Goal: Information Seeking & Learning: Learn about a topic

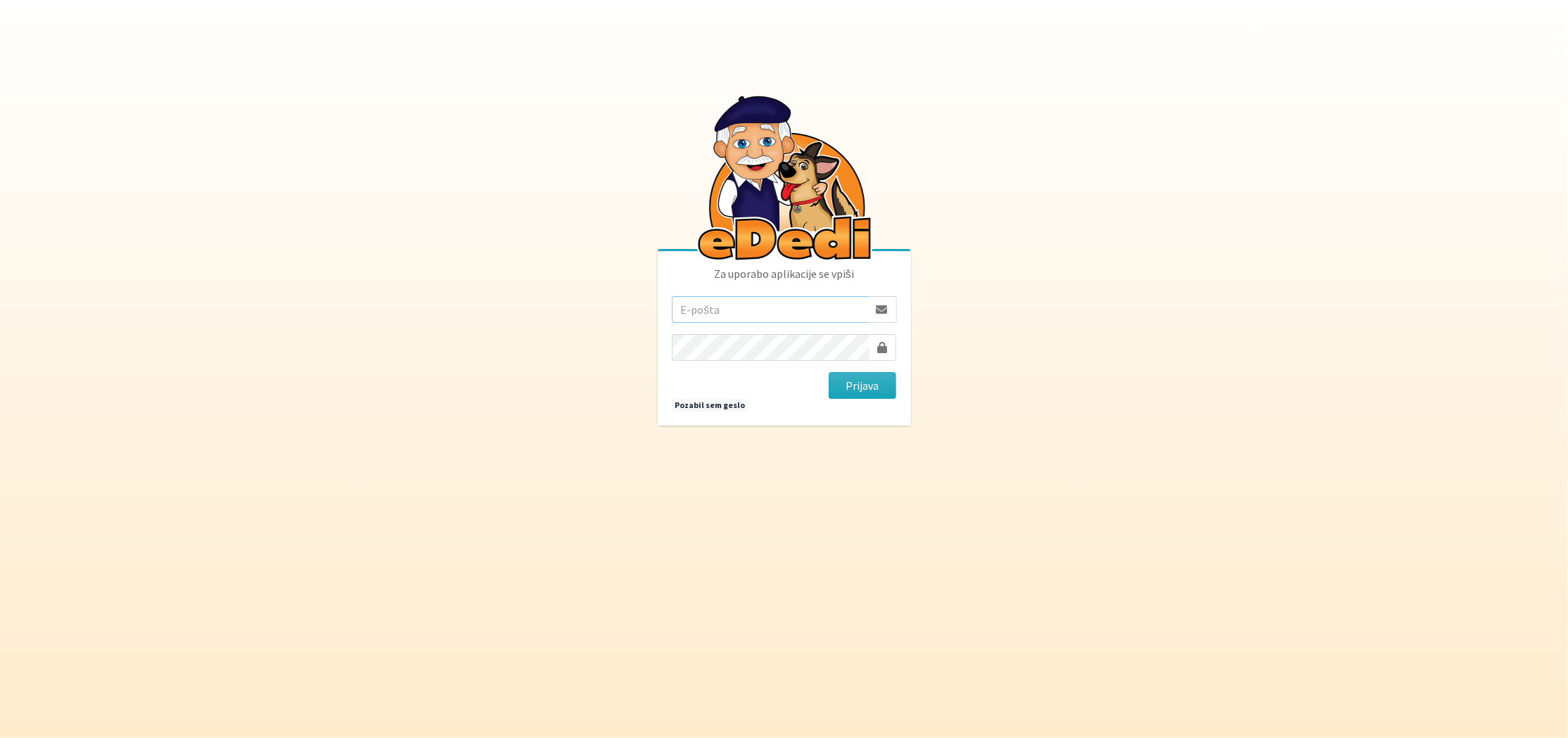
type input "matjaz@koprivc.si"
click at [863, 387] on button "Prijava" at bounding box center [862, 385] width 68 height 27
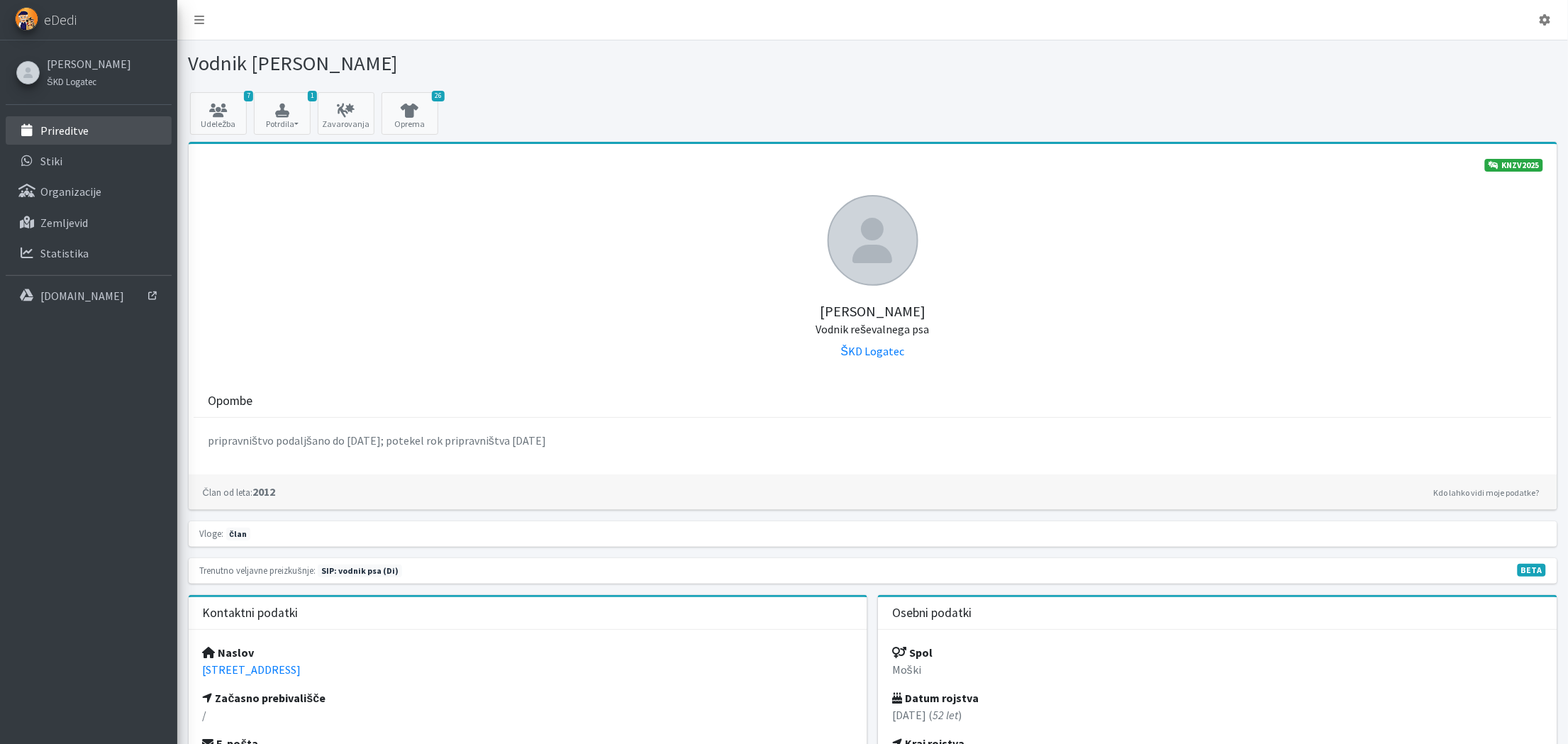
click at [58, 129] on p "Prireditve" at bounding box center [64, 131] width 49 height 14
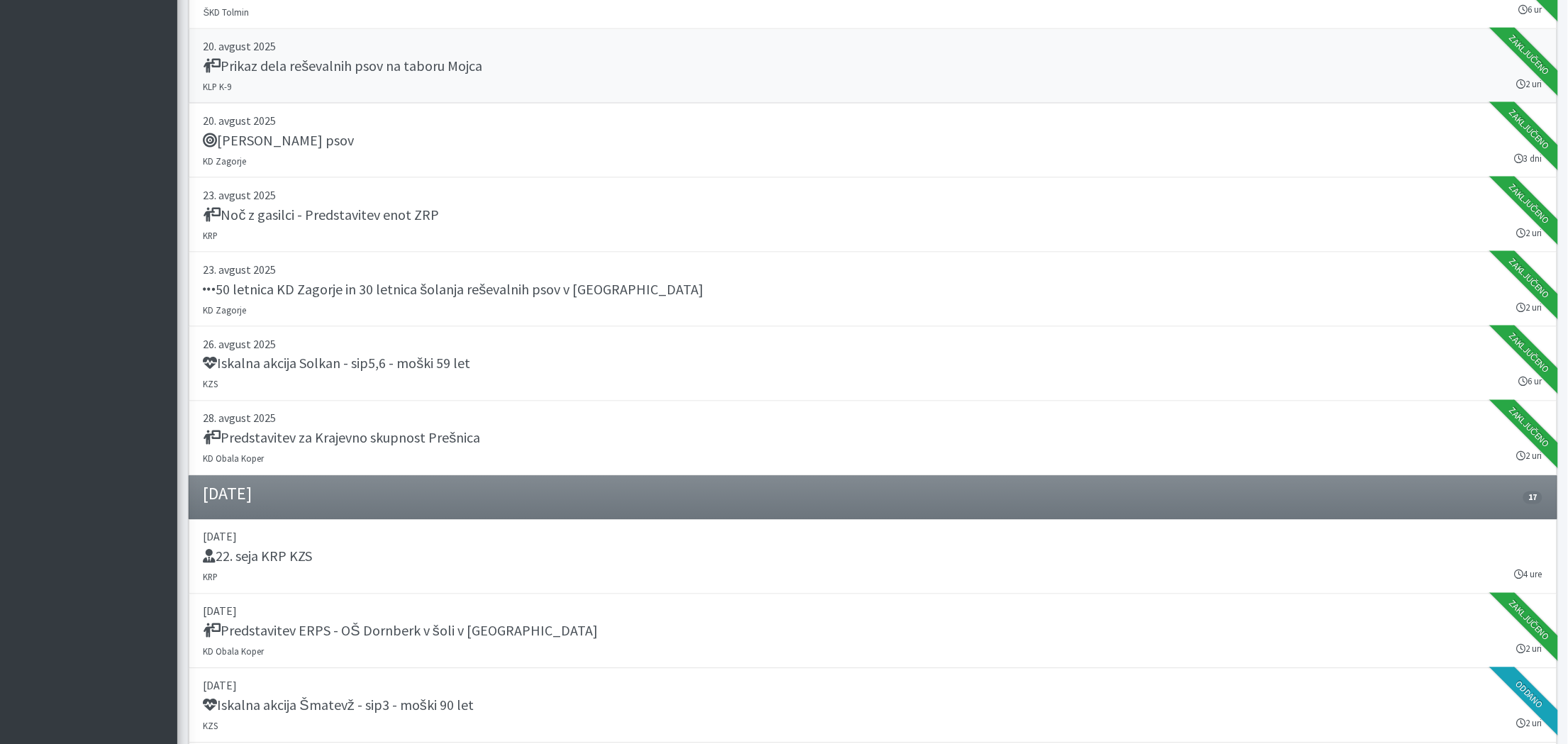
scroll to position [849, 0]
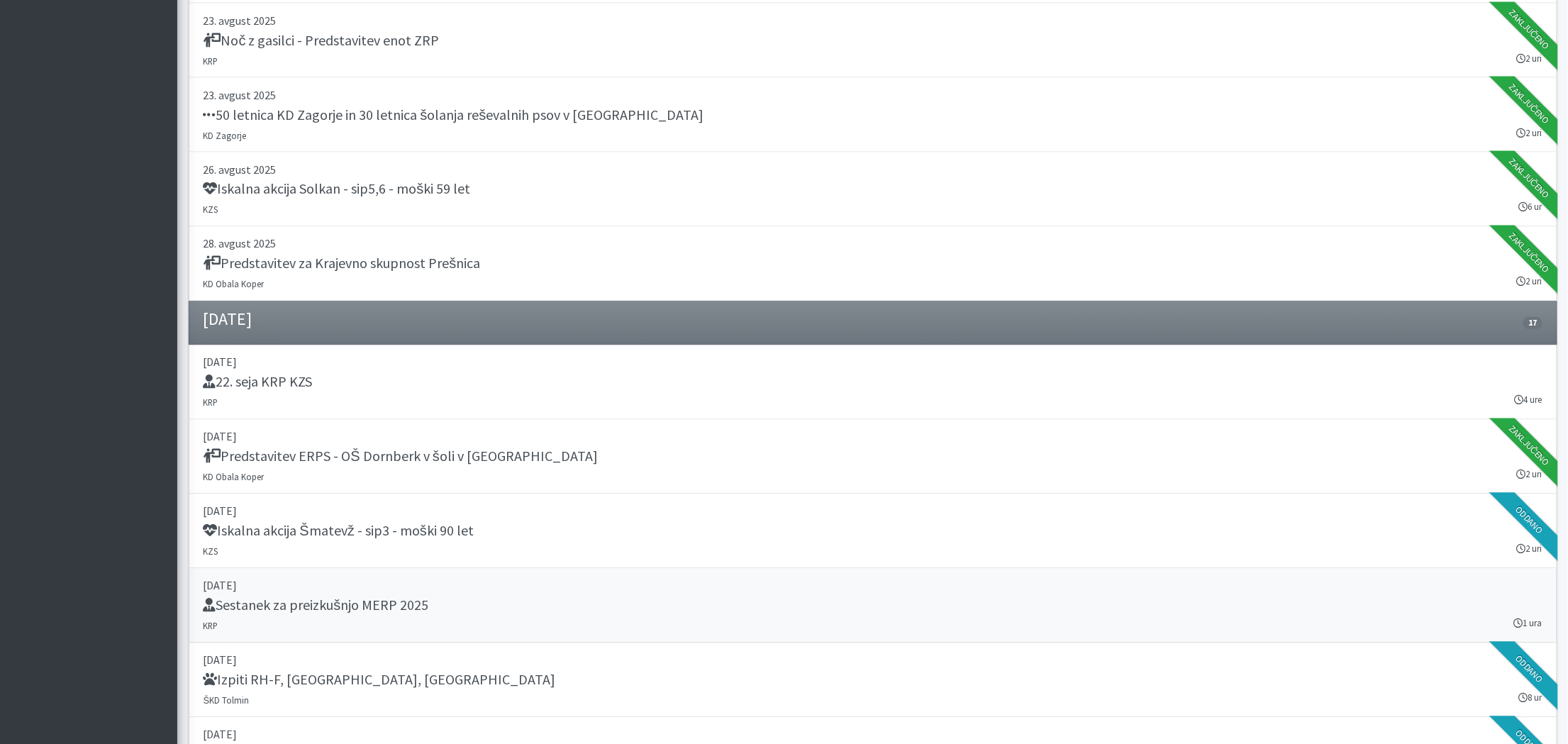
click at [355, 596] on h5 "Sestanek za preizkušnjo MERP 2025" at bounding box center [316, 604] width 226 height 17
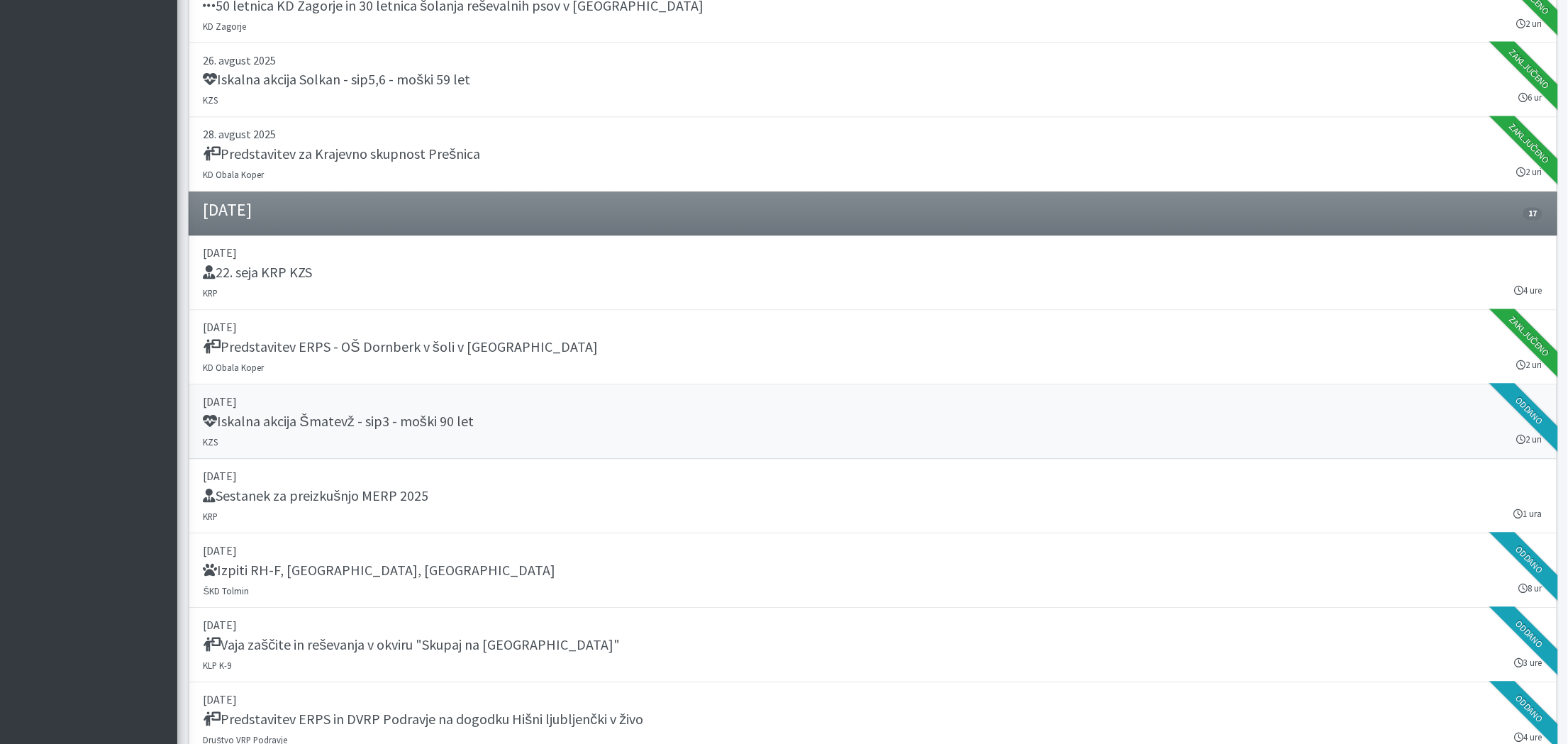
scroll to position [1023, 0]
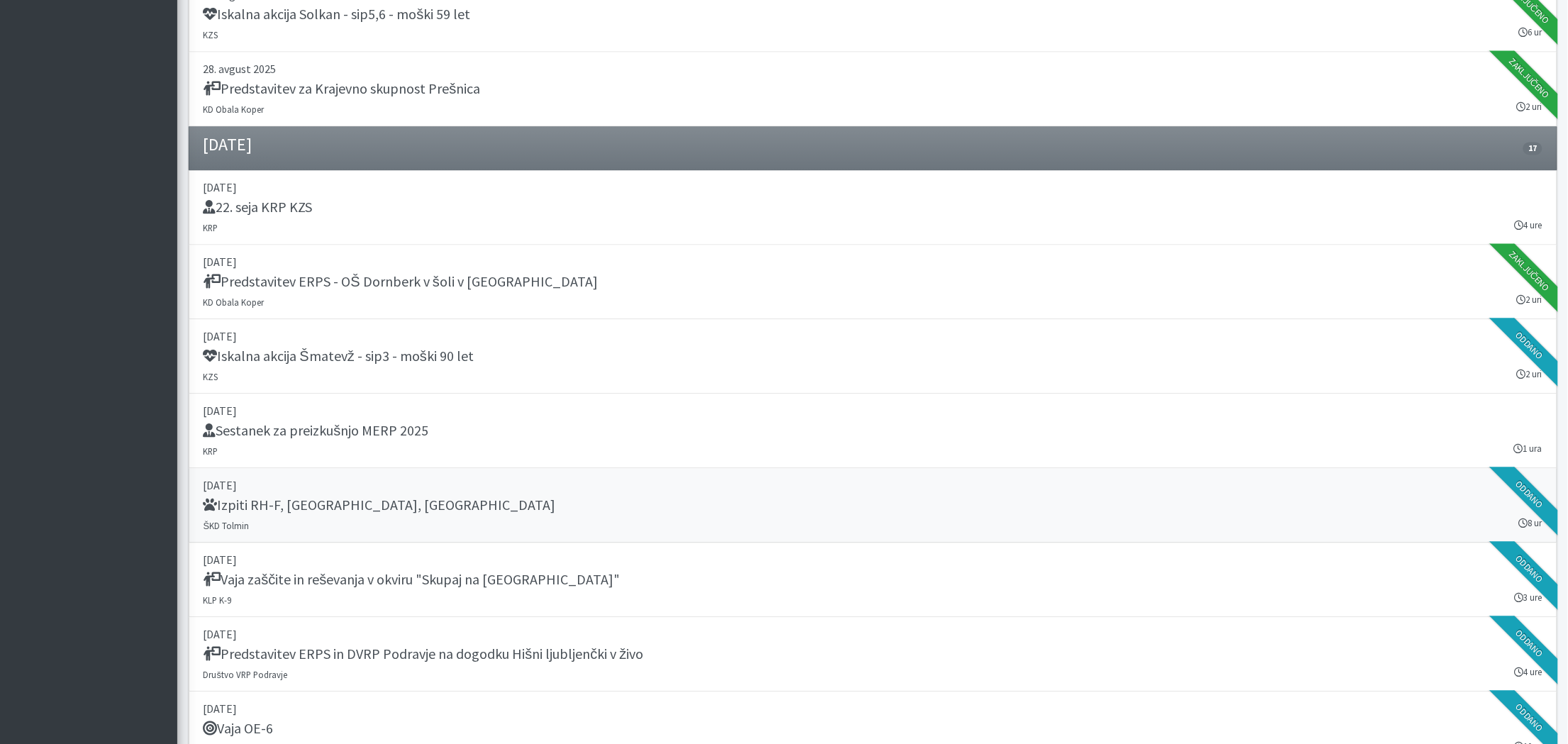
click at [273, 497] on h5 "Izpiti RH-F, [GEOGRAPHIC_DATA], [GEOGRAPHIC_DATA]" at bounding box center [380, 505] width 353 height 17
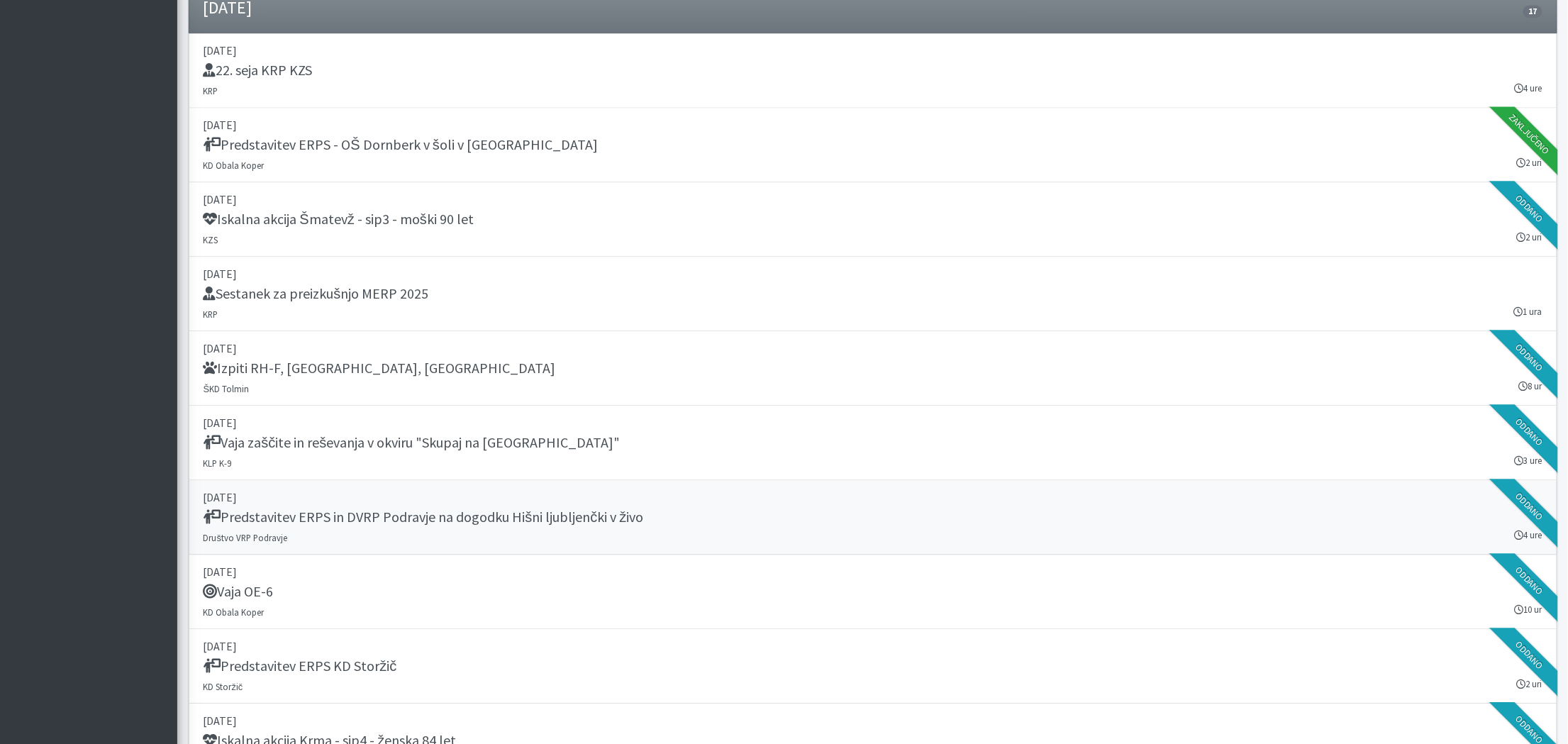
scroll to position [1157, 0]
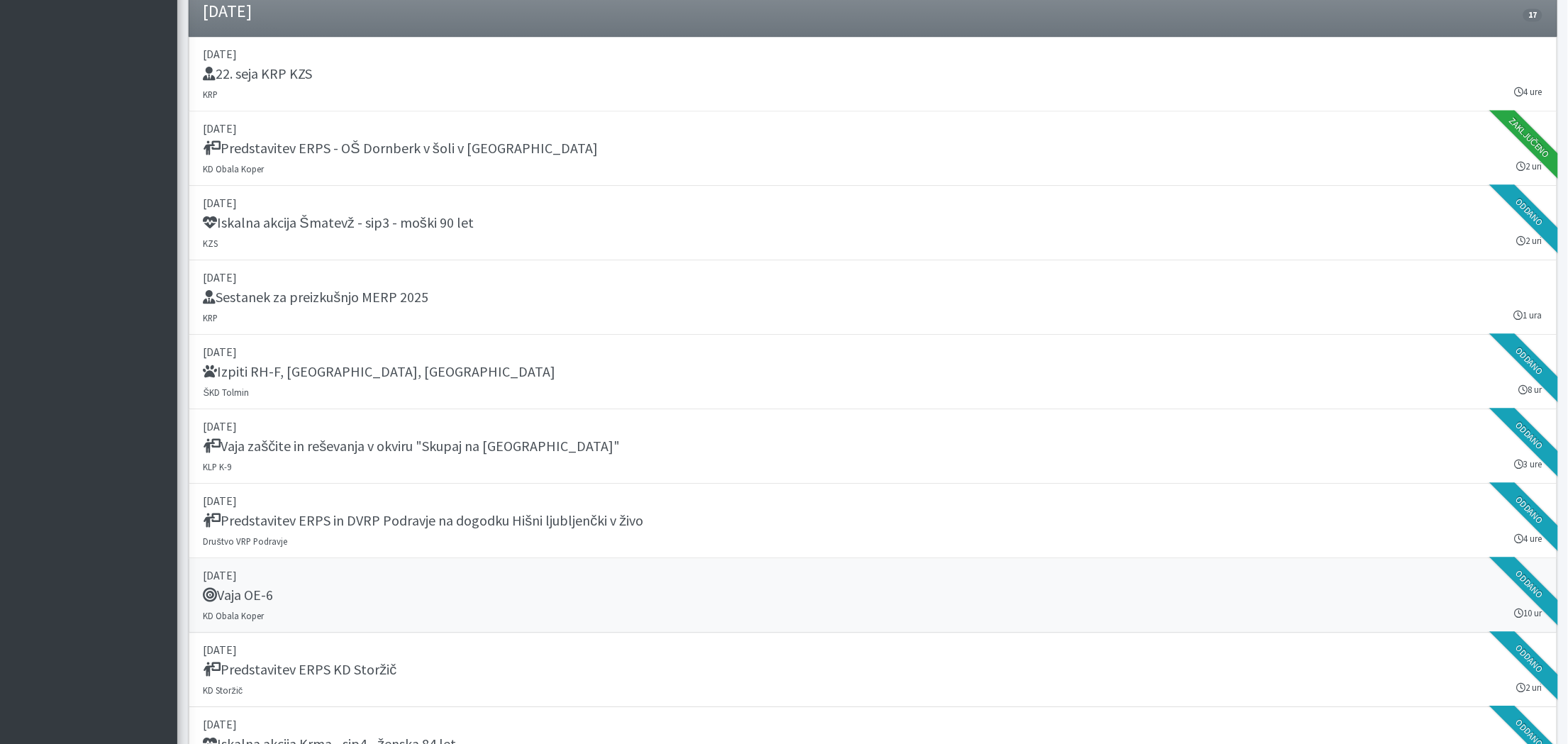
click at [256, 586] on h5 "Vaja OE-6" at bounding box center [238, 594] width 70 height 17
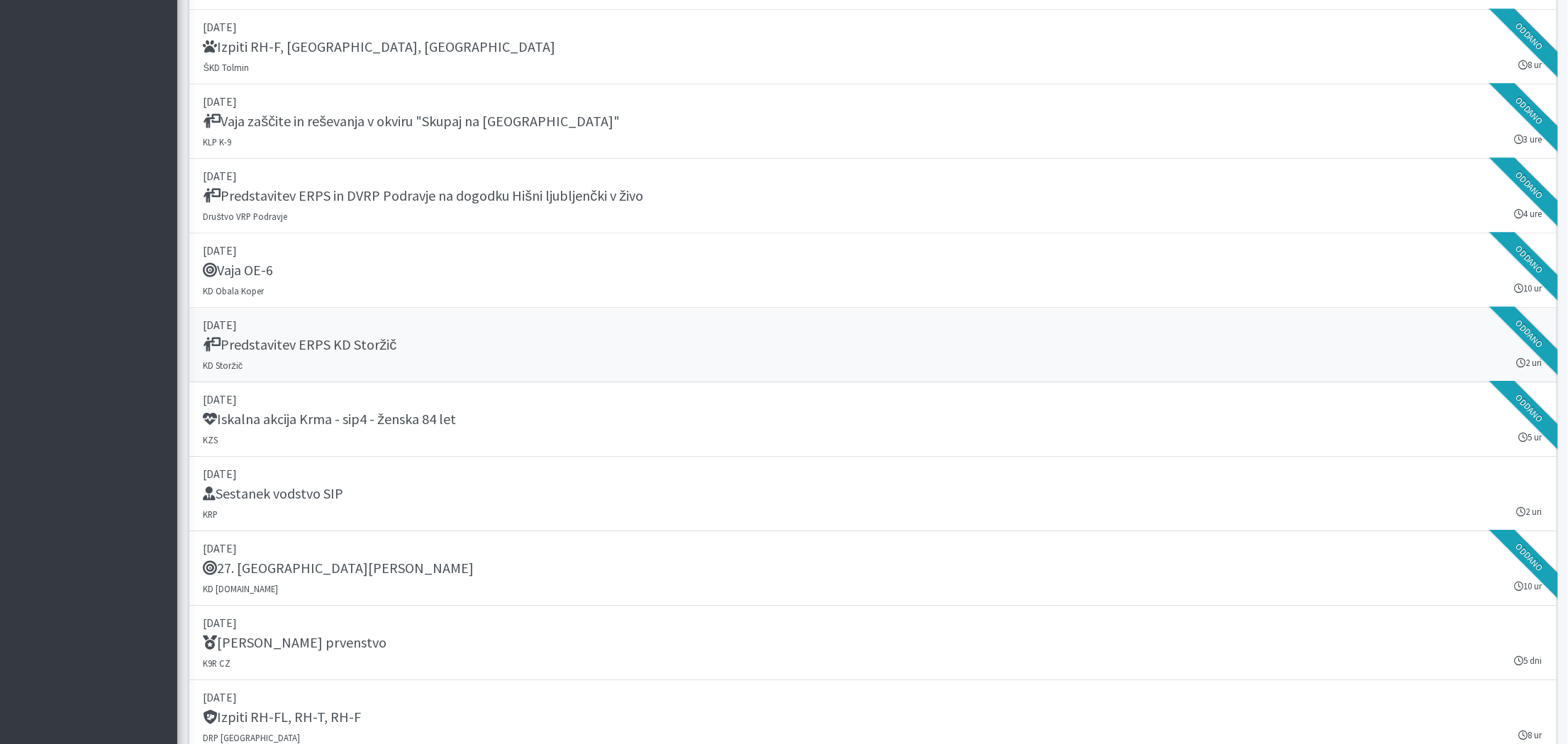
scroll to position [1477, 0]
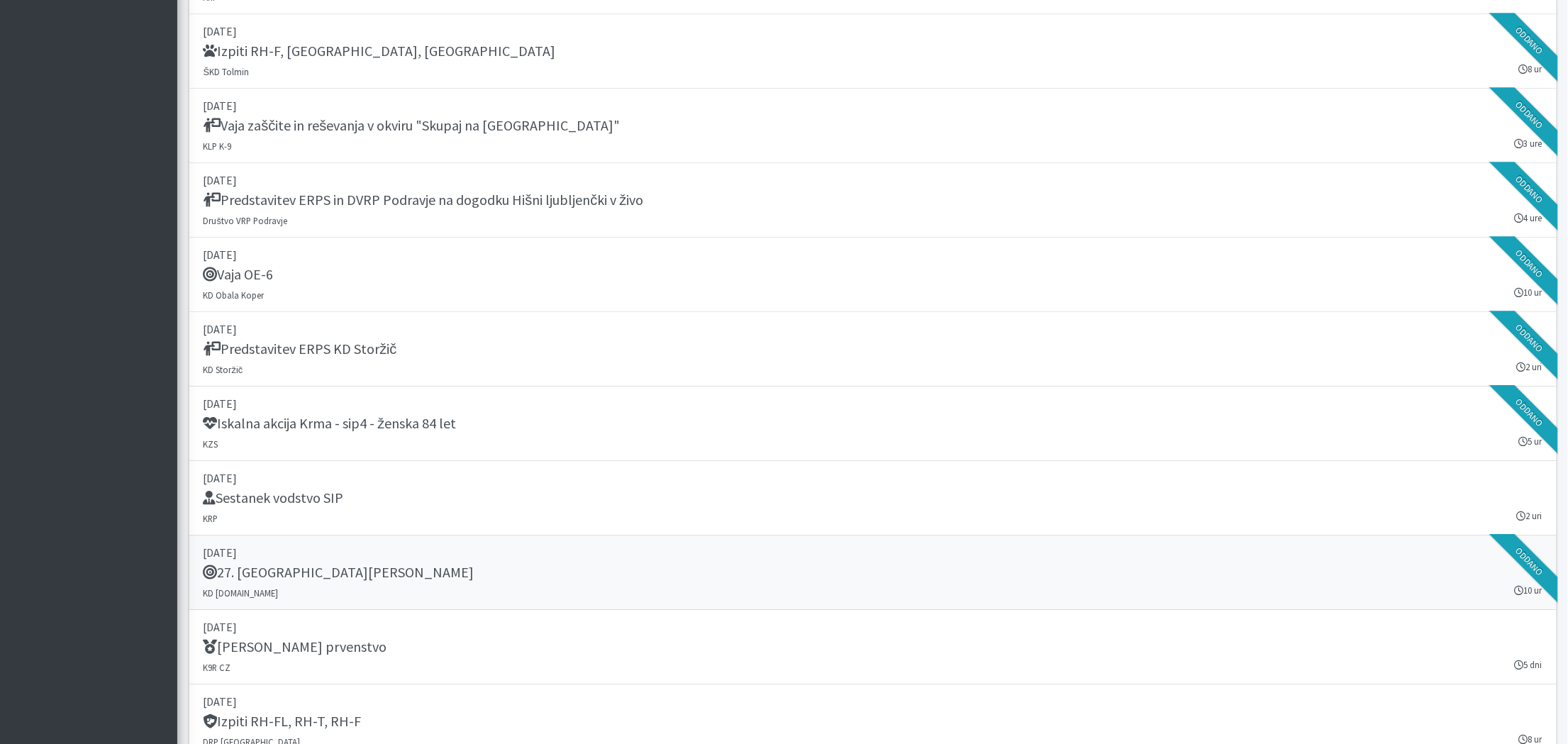
click at [329, 564] on h5 "27. Memorial Boža Talana" at bounding box center [338, 572] width 271 height 17
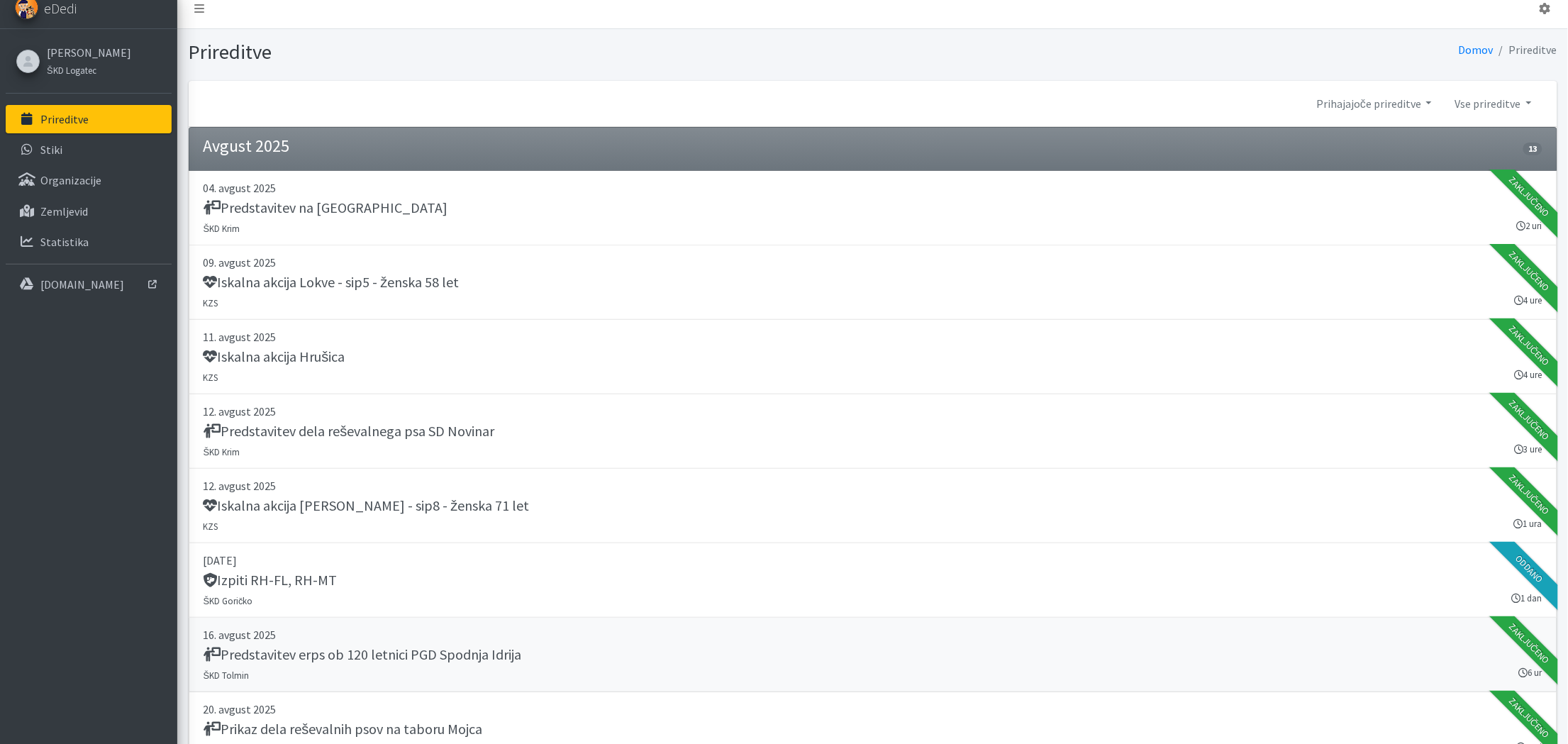
scroll to position [0, 0]
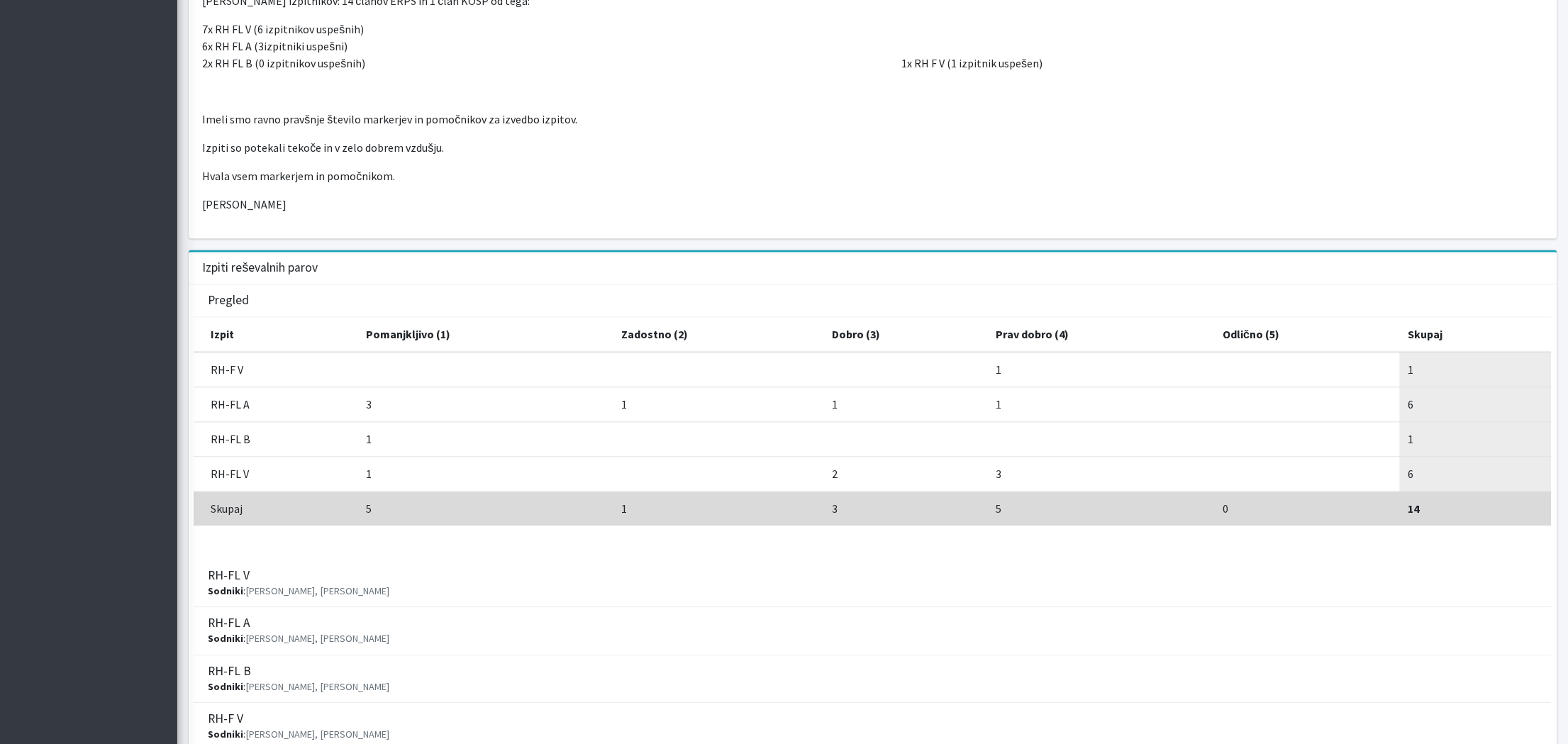
scroll to position [913, 0]
